Goal: Find specific page/section: Find specific page/section

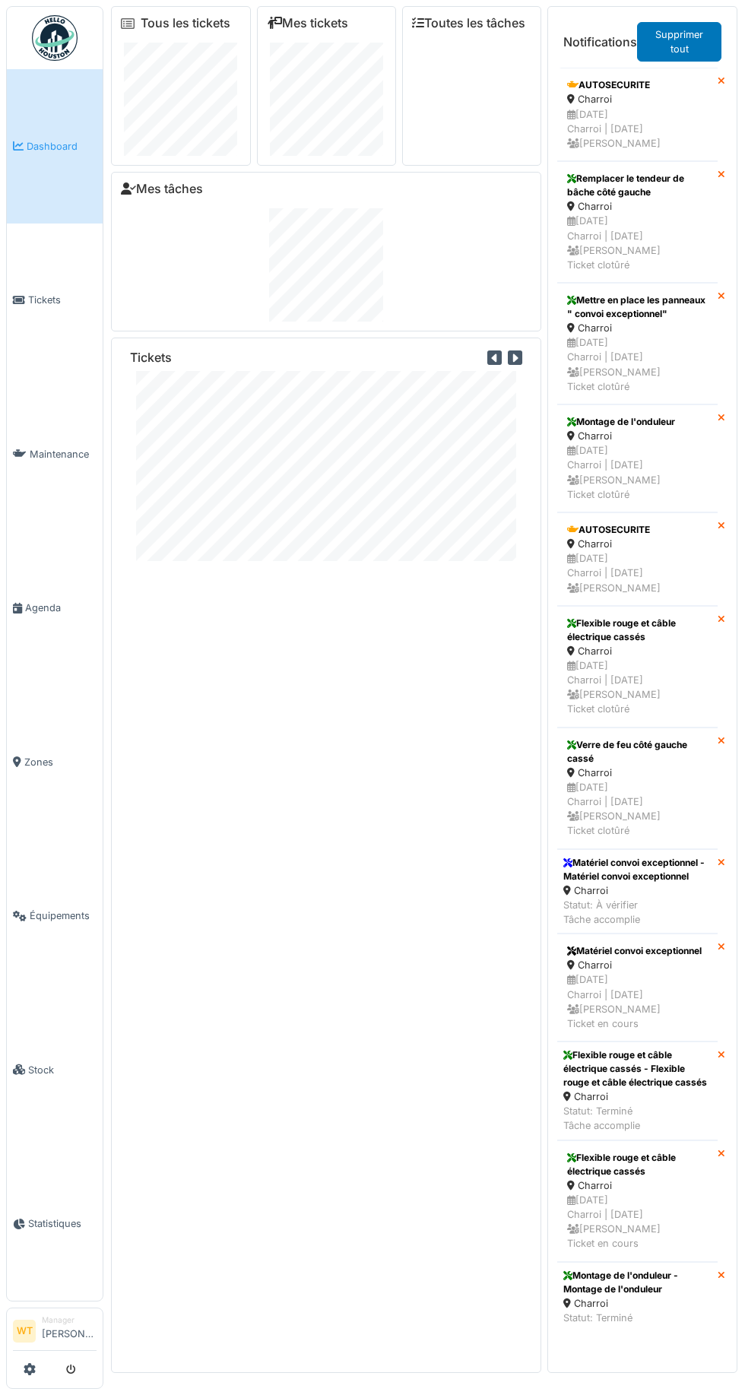
click at [61, 643] on link "Agenda" at bounding box center [55, 608] width 96 height 154
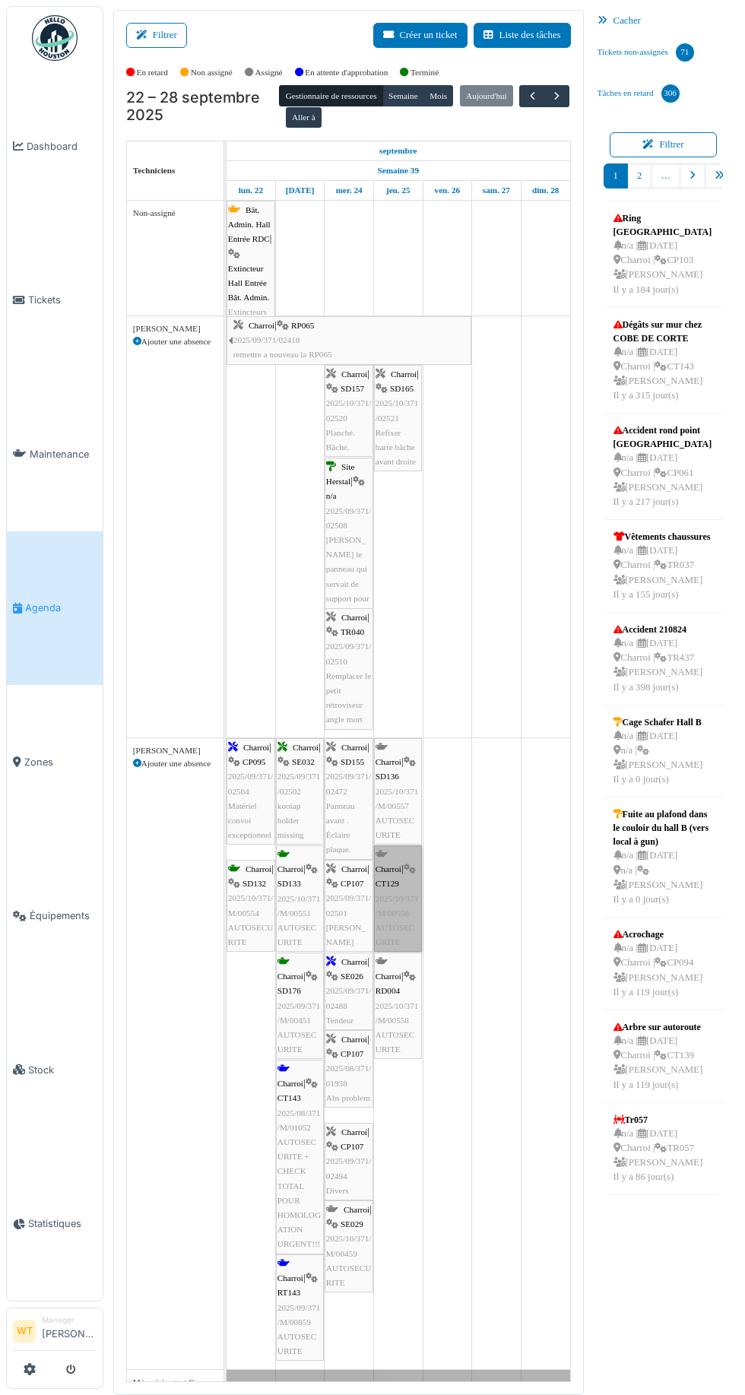
click at [400, 872] on link "Charroi | CT129 2025/10/371/M/00556 AUTOSECURITE" at bounding box center [398, 898] width 48 height 106
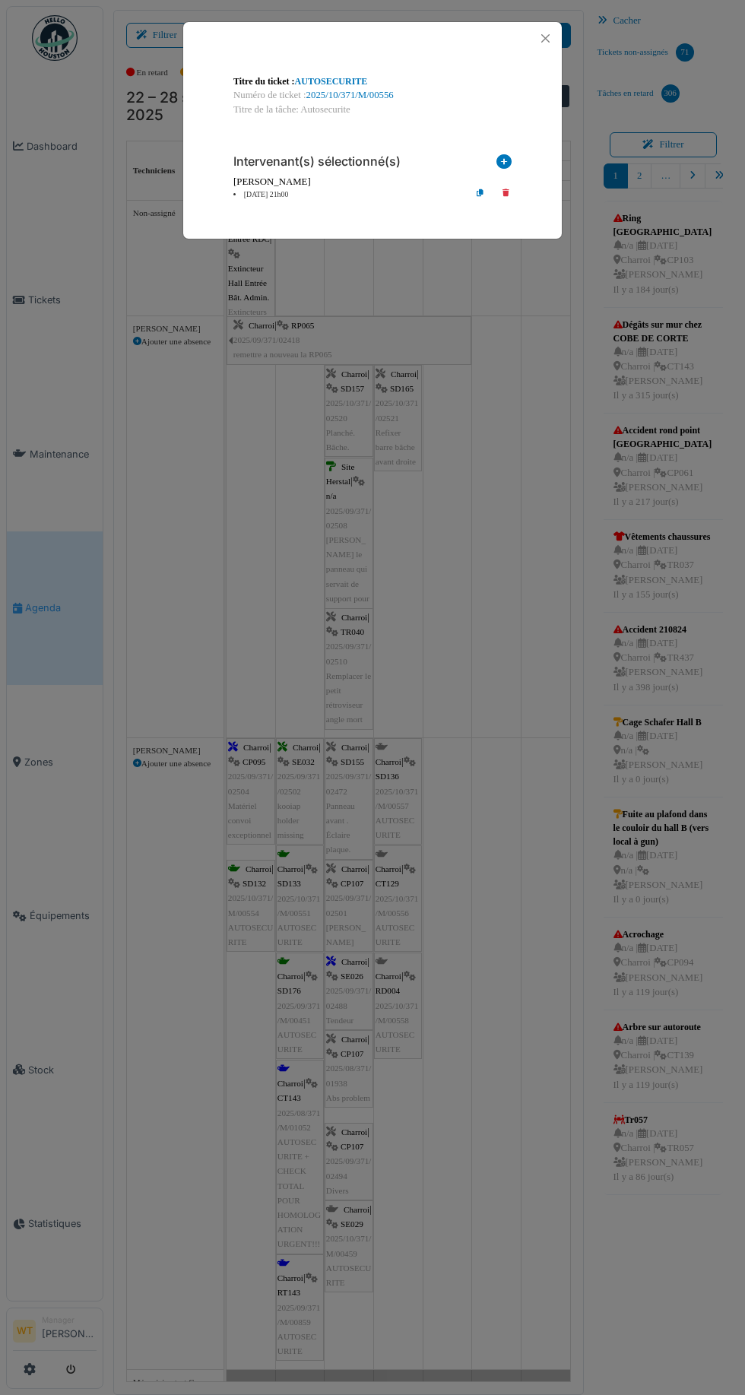
click at [344, 92] on link "2025/10/371/M/00556" at bounding box center [349, 95] width 87 height 11
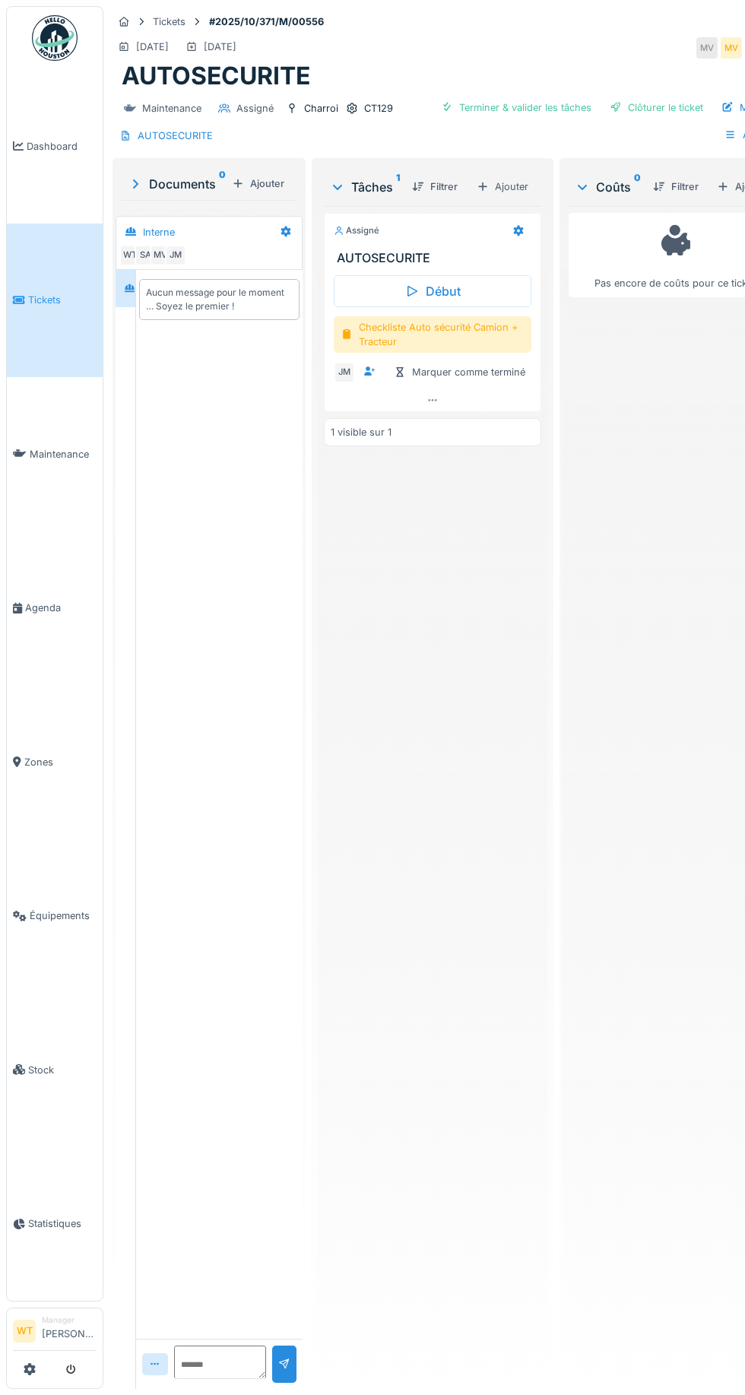
click at [375, 107] on div "CT129" at bounding box center [378, 108] width 29 height 14
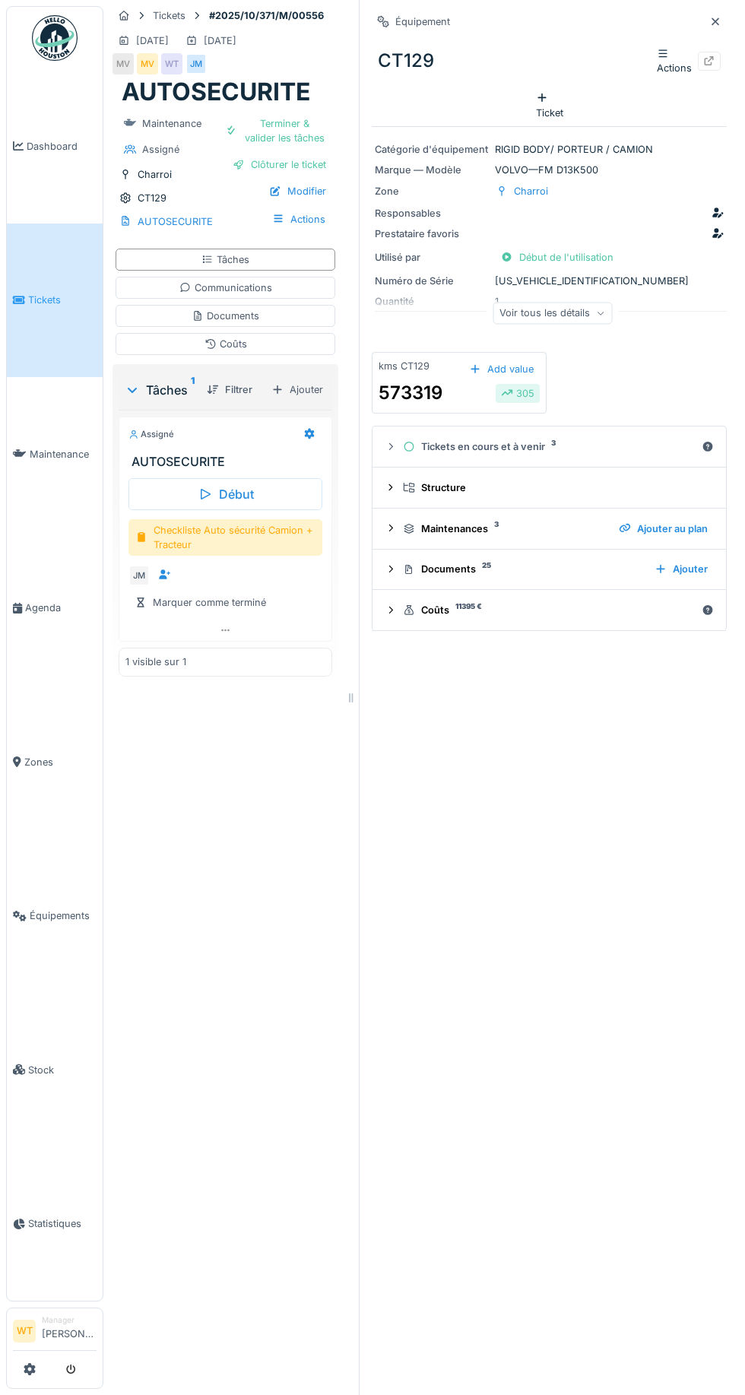
click at [594, 302] on div "Voir tous les détails" at bounding box center [551, 313] width 119 height 22
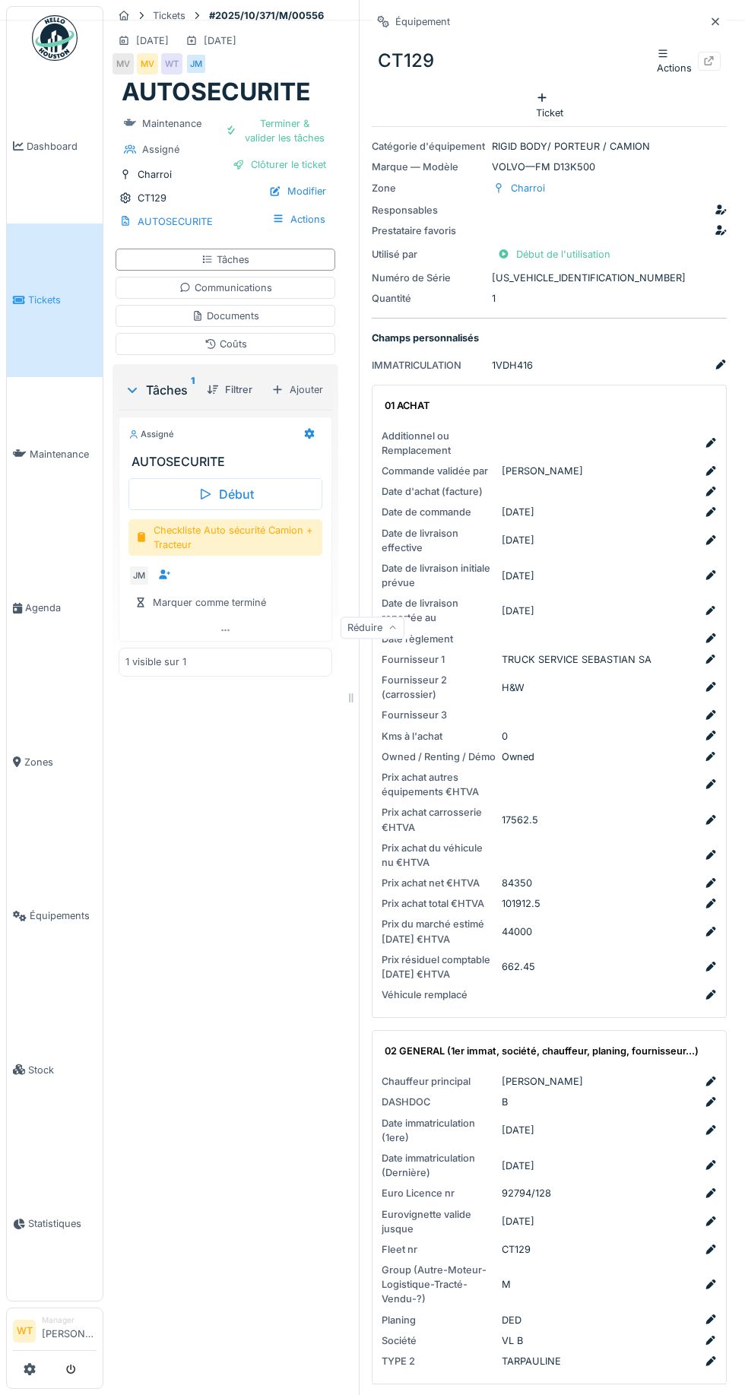
scroll to position [15, 0]
